Goal: Transaction & Acquisition: Purchase product/service

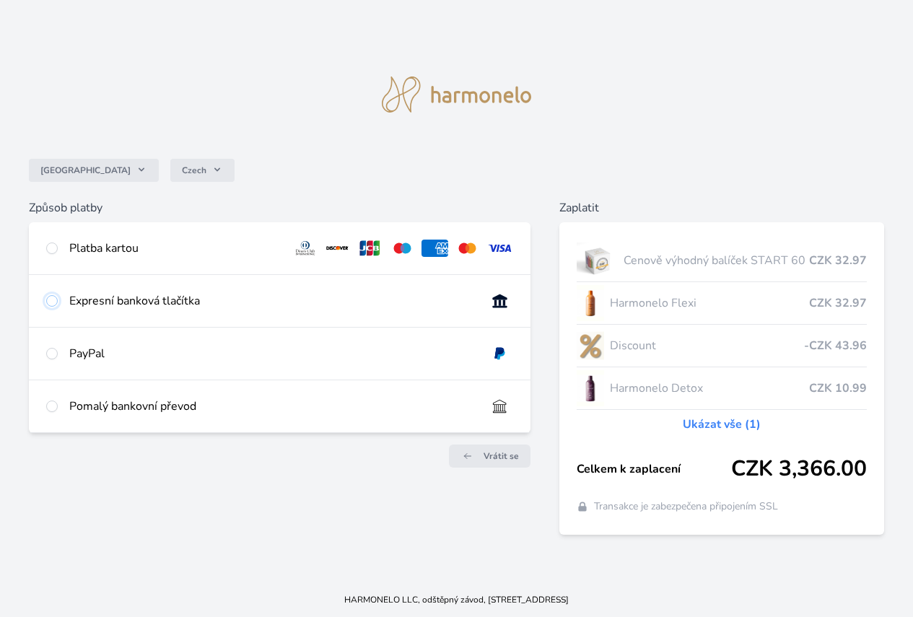
click at [58, 295] on input "radio" at bounding box center [52, 301] width 12 height 12
radio input "true"
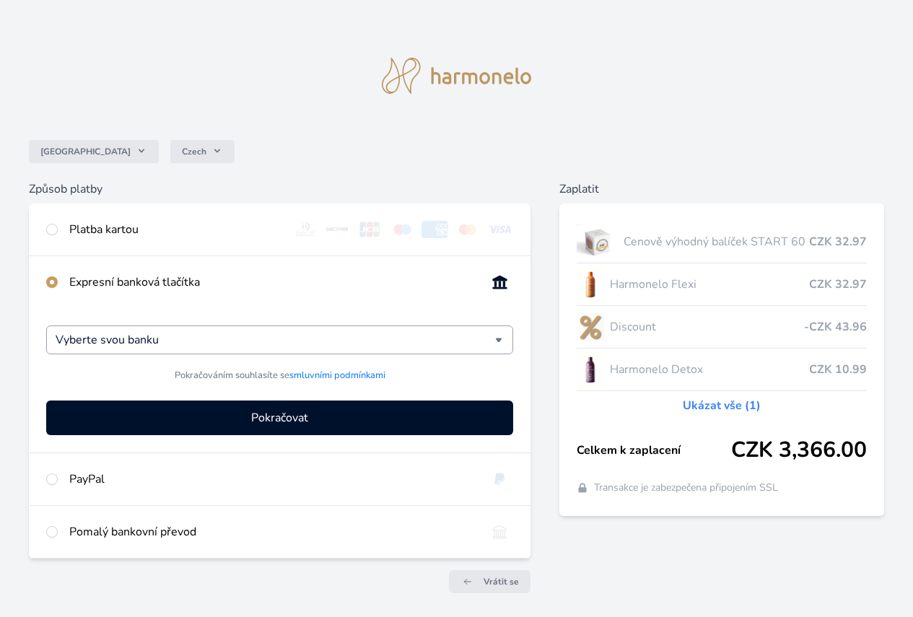
click at [470, 350] on div "Vyberte svou banku" at bounding box center [279, 339] width 467 height 29
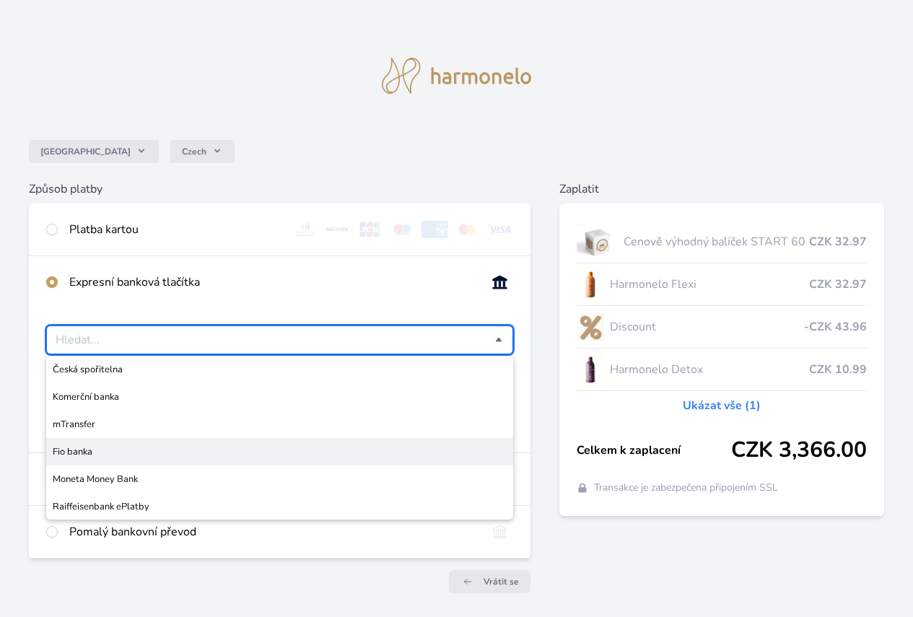
click at [225, 459] on span "Fio banka" at bounding box center [280, 452] width 454 height 14
type input "Fio banka"
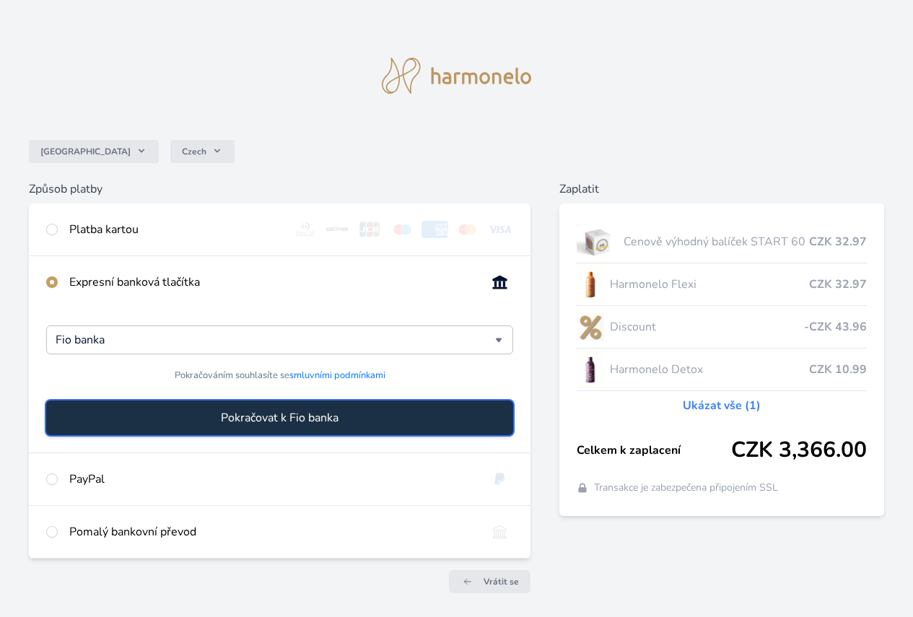
click at [338, 424] on span "Pokračovat k Fio banka" at bounding box center [280, 417] width 118 height 17
